Goal: Transaction & Acquisition: Purchase product/service

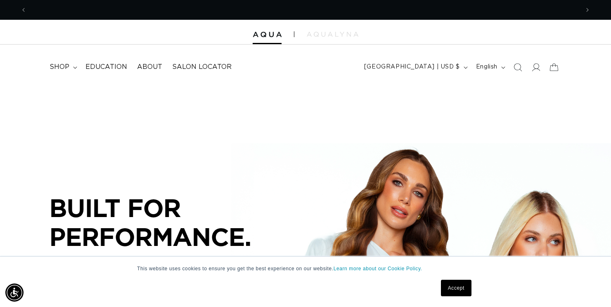
scroll to position [0, 1105]
click at [72, 68] on summary "shop" at bounding box center [63, 67] width 36 height 19
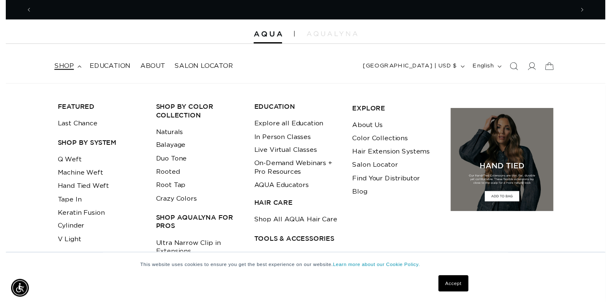
scroll to position [0, 553]
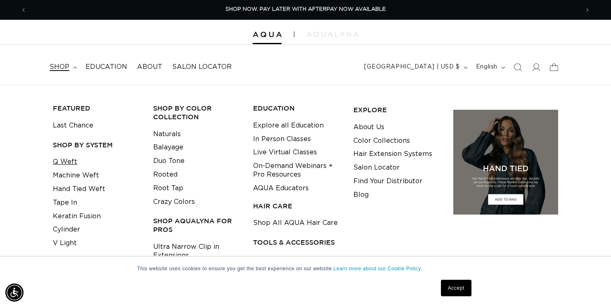
click at [59, 157] on link "Q Weft" at bounding box center [65, 162] width 24 height 14
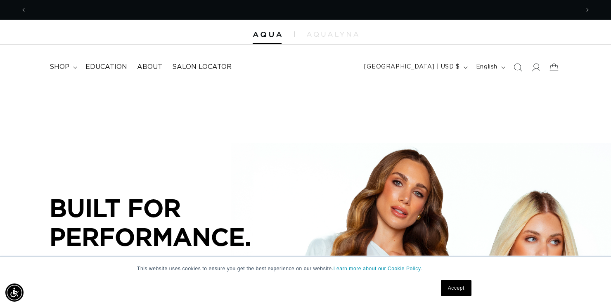
scroll to position [0, 0]
click at [548, 304] on div "This website uses cookies to ensure you get the best experience on our website.…" at bounding box center [305, 282] width 611 height 51
click at [553, 285] on div "This website uses cookies to ensure you get the best experience on our website.…" at bounding box center [305, 282] width 611 height 51
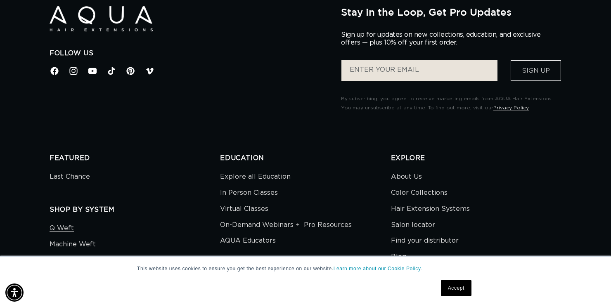
scroll to position [0, 1105]
